Goal: Task Accomplishment & Management: Use online tool/utility

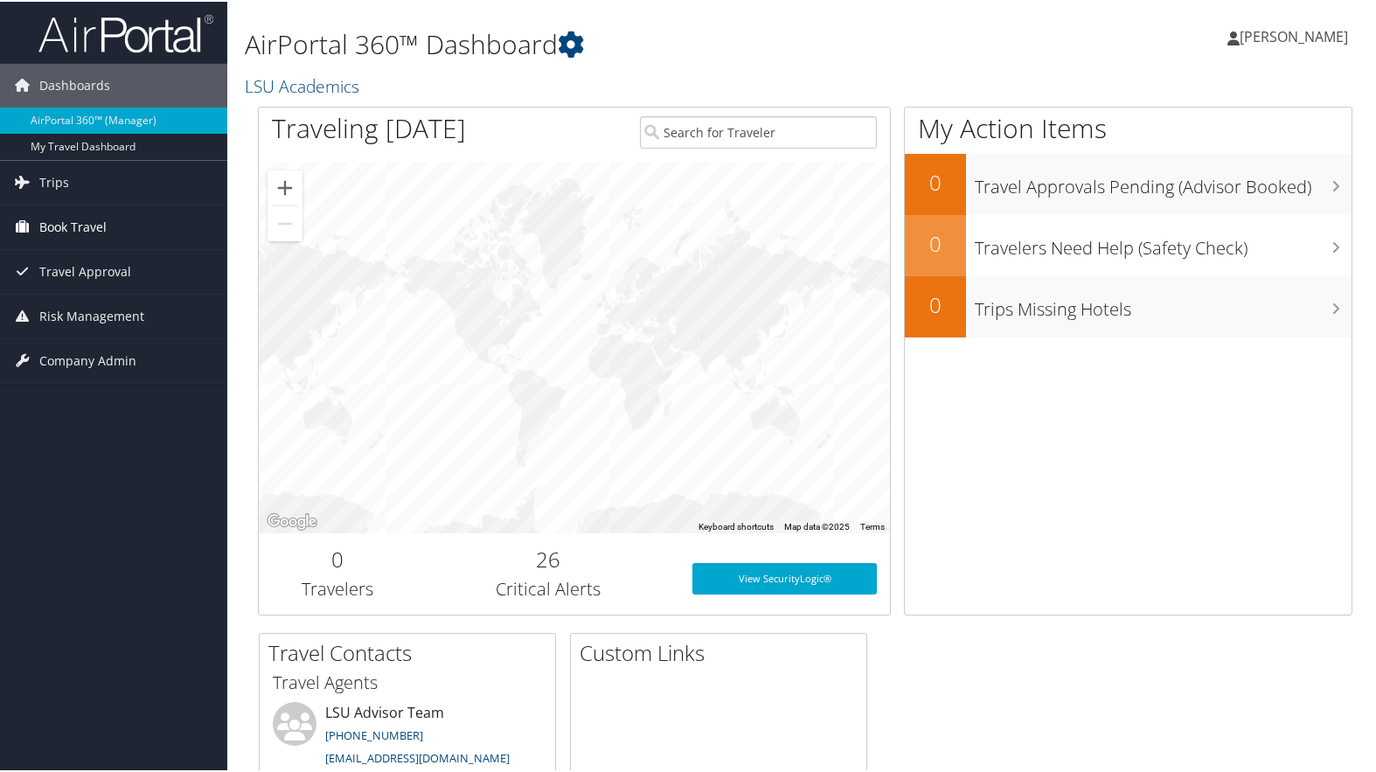
click at [87, 228] on span "Book Travel" at bounding box center [72, 226] width 67 height 44
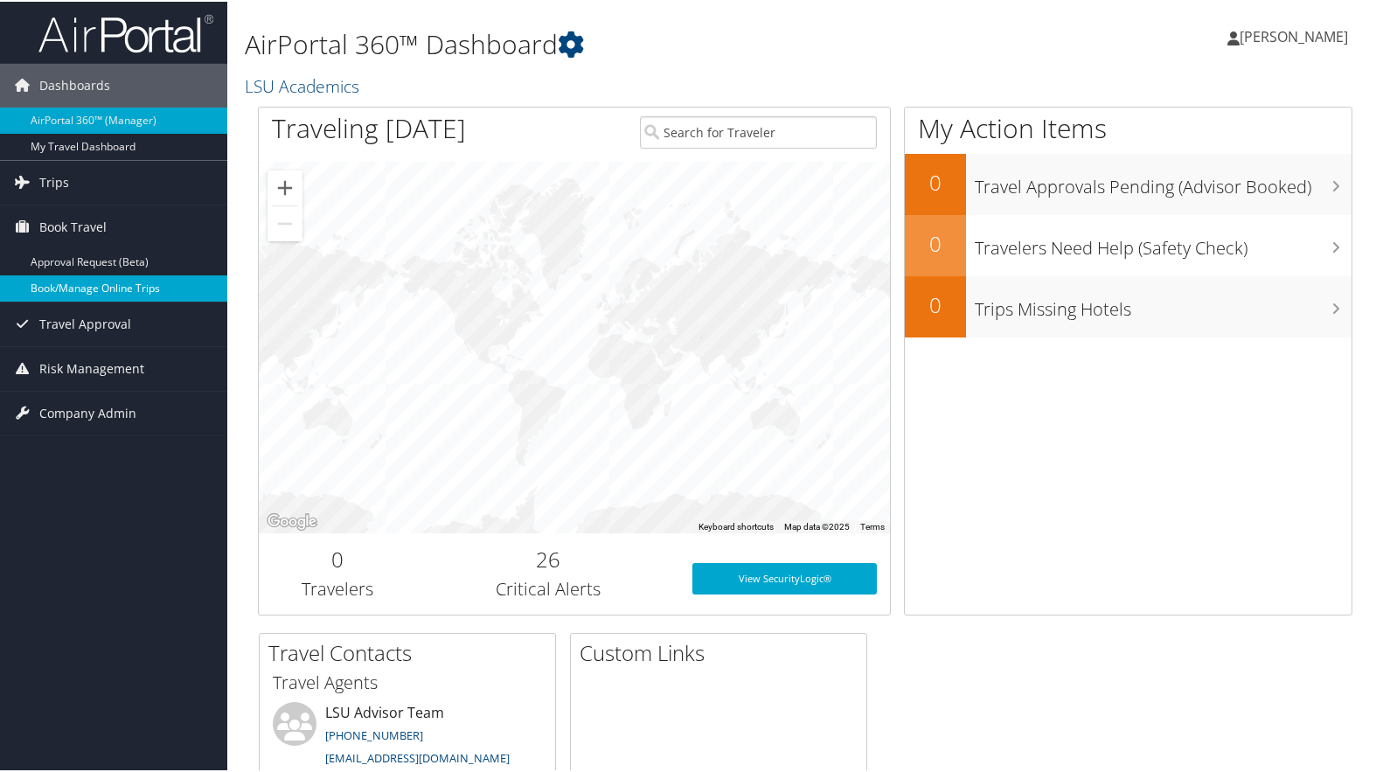
click at [89, 285] on link "Book/Manage Online Trips" at bounding box center [113, 287] width 227 height 26
